Goal: Find specific page/section: Find specific page/section

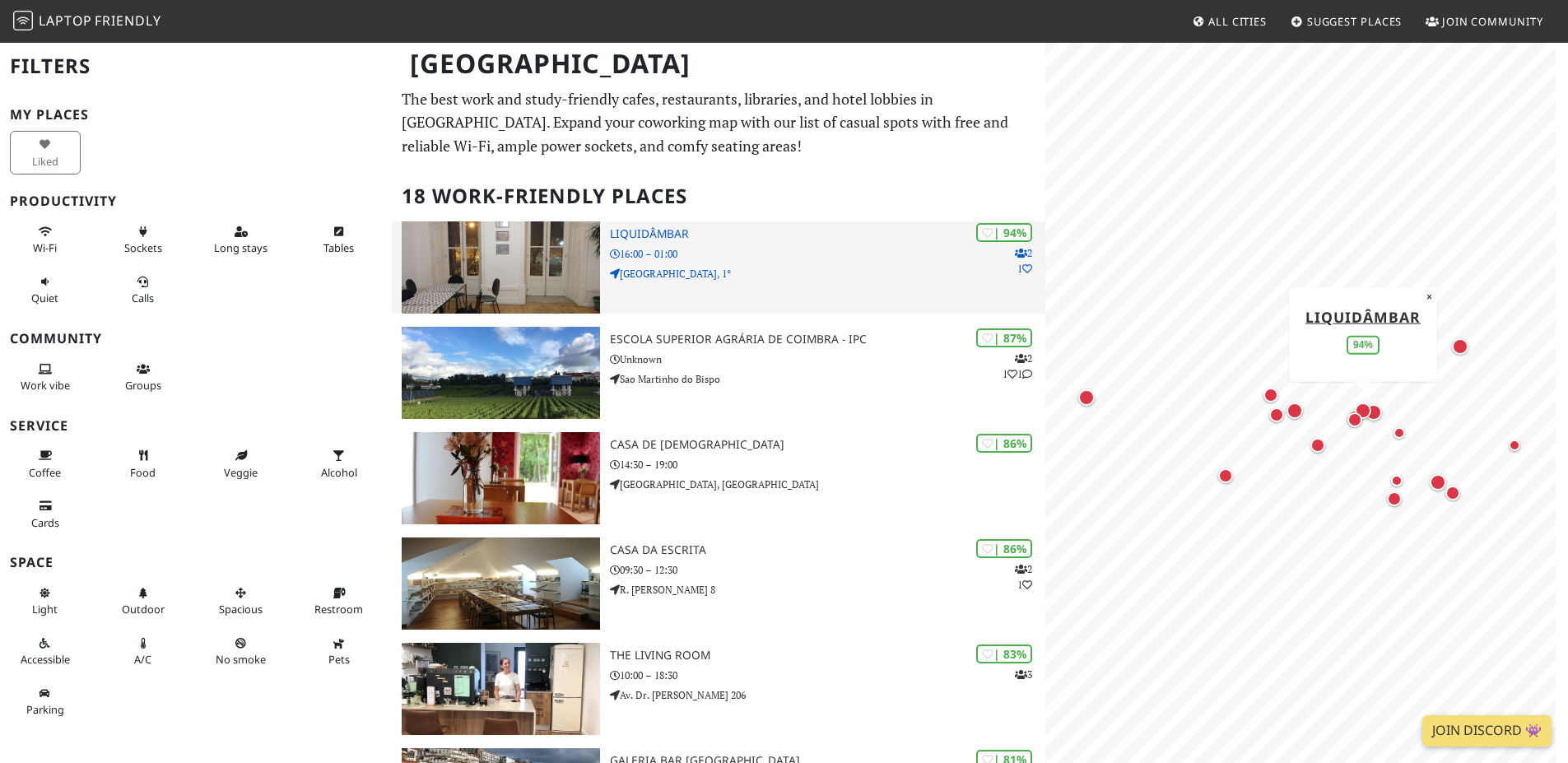
click at [641, 231] on h3 "Liquidâmbar" at bounding box center [828, 234] width 436 height 14
click at [655, 228] on h3 "Liquidâmbar" at bounding box center [828, 234] width 436 height 14
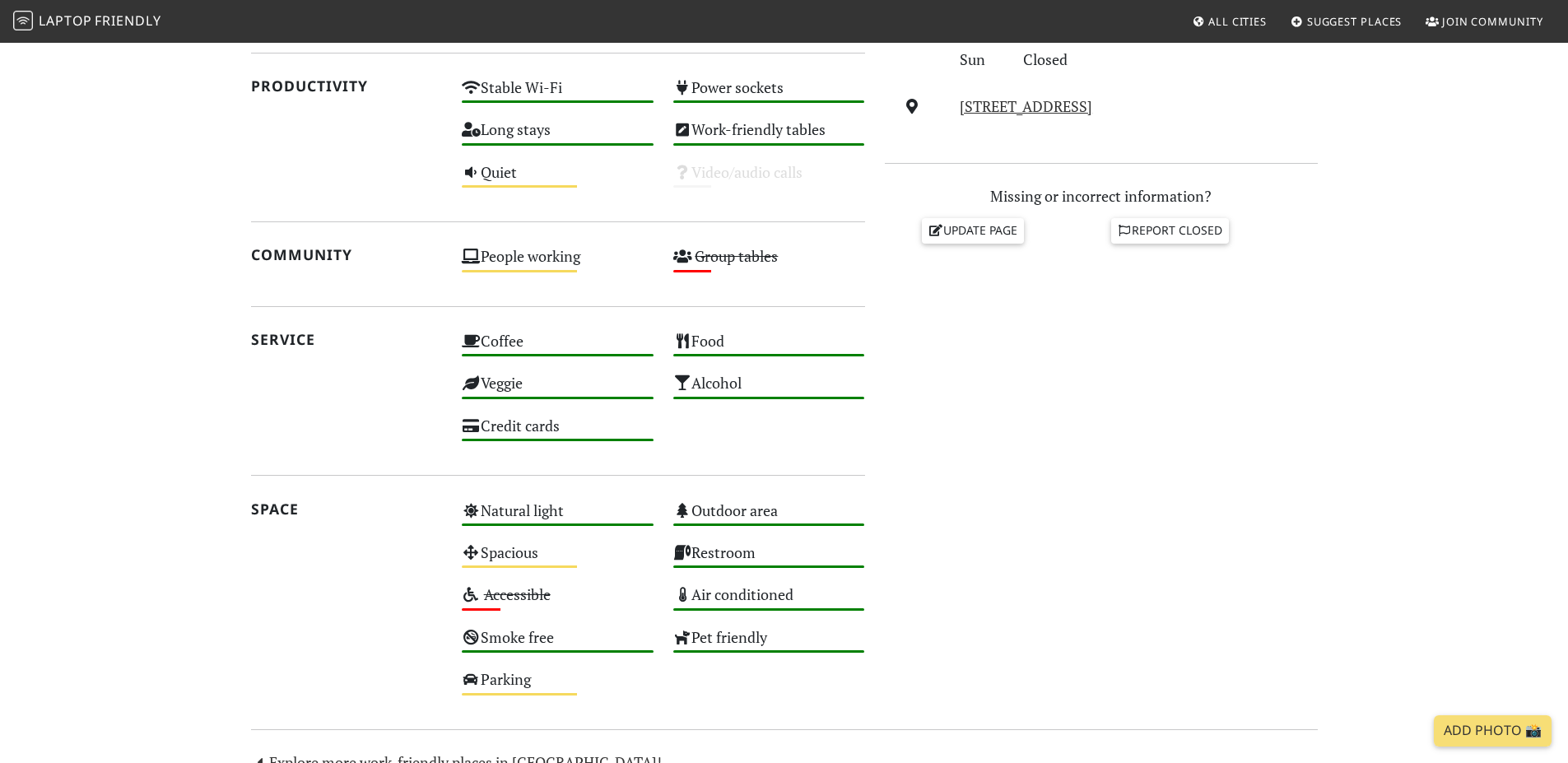
scroll to position [630, 0]
